Goal: Task Accomplishment & Management: Manage account settings

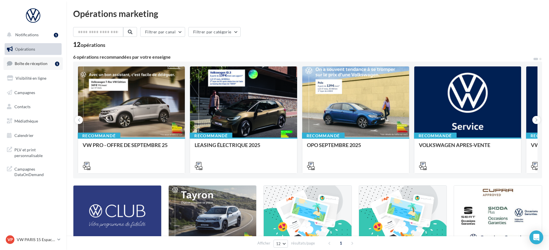
click at [34, 66] on span "Boîte de réception" at bounding box center [31, 63] width 33 height 5
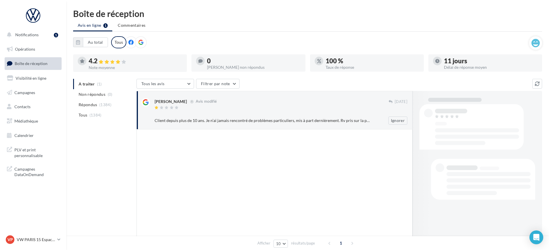
click at [239, 109] on div at bounding box center [272, 108] width 234 height 5
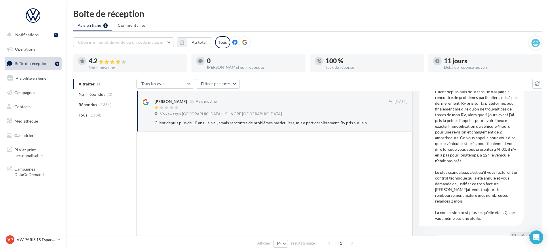
scroll to position [71, 0]
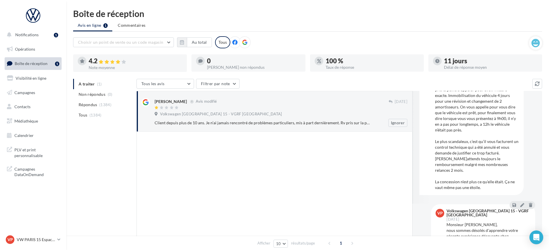
click at [387, 111] on div "[PERSON_NAME] Avis modifié [DATE] Volkswagen Paris 15 - VGRF Grand Paris Ignorer" at bounding box center [281, 112] width 253 height 29
click at [376, 115] on div "Volkswagen [GEOGRAPHIC_DATA] 15 - VGRF [GEOGRAPHIC_DATA]" at bounding box center [281, 115] width 253 height 6
click at [228, 110] on div "[PERSON_NAME] Avis modifié [DATE] Volkswagen Paris 15 - VGRF Grand Paris Ignorer" at bounding box center [281, 112] width 253 height 29
click at [394, 123] on button "Ignorer" at bounding box center [398, 123] width 19 height 8
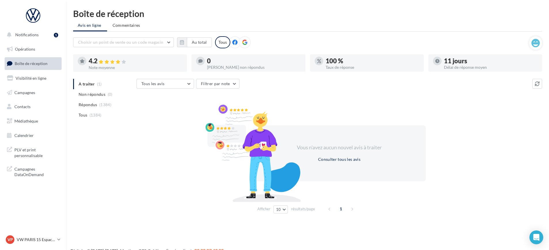
click at [90, 83] on ul "A traiter (1) Non répondus (0) Répondus (1384) Tous (1384)" at bounding box center [103, 99] width 61 height 41
click at [194, 43] on button "Au total" at bounding box center [199, 42] width 25 height 10
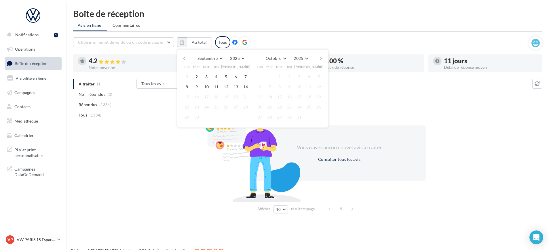
click at [185, 62] on button "button" at bounding box center [184, 58] width 5 height 8
click at [184, 60] on button "button" at bounding box center [184, 58] width 5 height 8
click at [196, 77] on button "1" at bounding box center [196, 77] width 9 height 9
click at [320, 58] on button "button" at bounding box center [321, 58] width 5 height 8
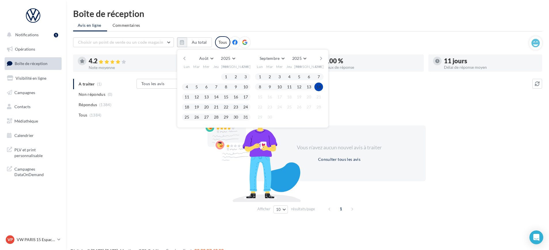
click at [321, 90] on button "14" at bounding box center [319, 87] width 9 height 9
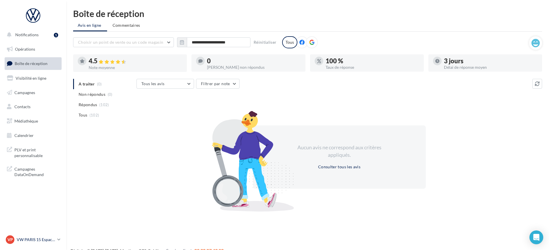
click at [37, 241] on p "VW PARIS 15 Espace Suffren" at bounding box center [36, 240] width 38 height 6
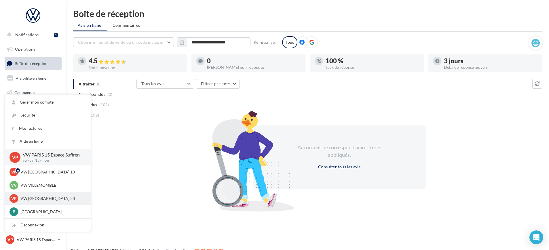
click at [50, 198] on p "VW [GEOGRAPHIC_DATA] 20" at bounding box center [51, 199] width 63 height 6
